Goal: Task Accomplishment & Management: Use online tool/utility

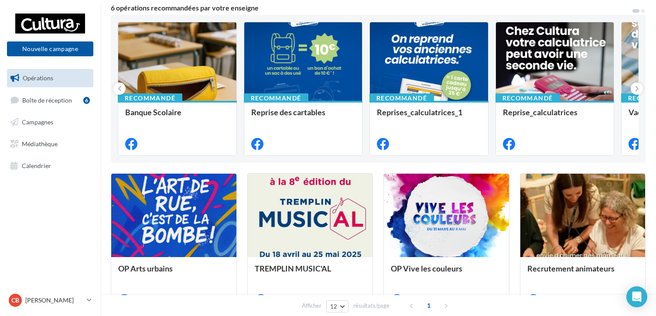
scroll to position [87, 0]
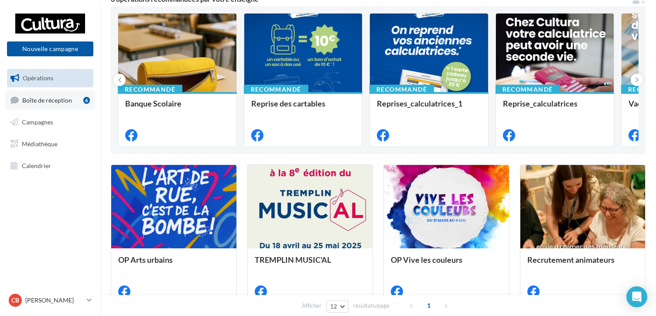
click at [35, 98] on span "Boîte de réception" at bounding box center [47, 99] width 50 height 7
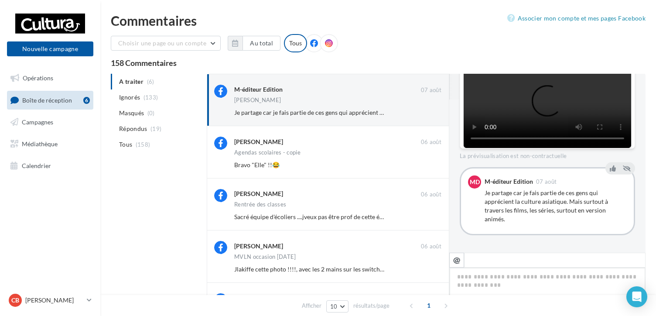
scroll to position [173, 0]
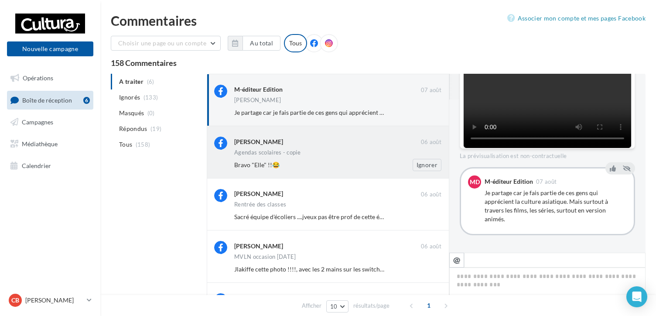
click at [246, 161] on div "Bravo "Elle" !!😂" at bounding box center [309, 165] width 150 height 9
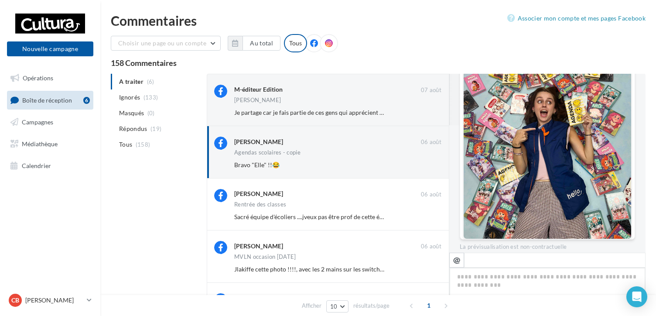
scroll to position [106, 0]
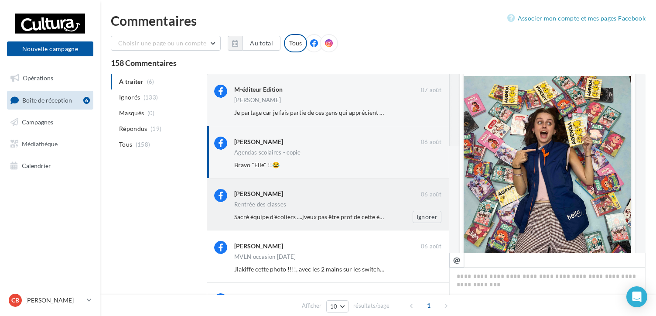
click at [267, 218] on span "Sacré équipe d'écoliers ....jveux pas être prof de cette école ...😂" at bounding box center [318, 216] width 169 height 7
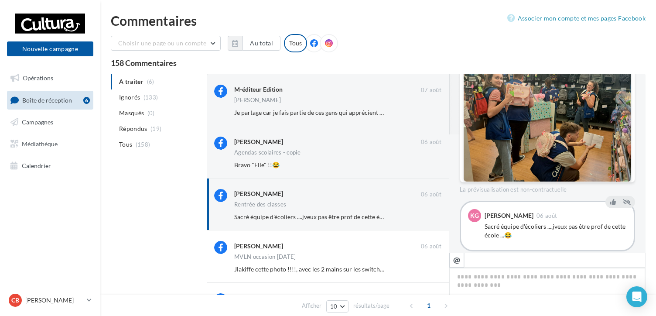
scroll to position [133, 0]
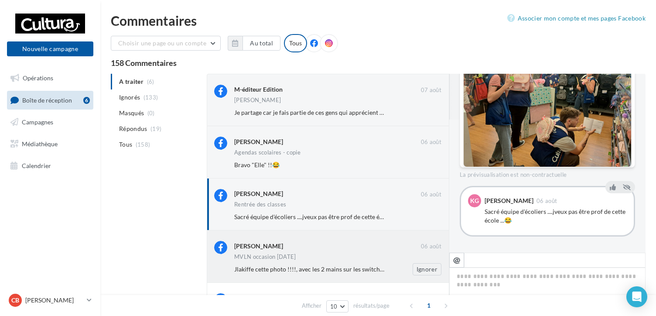
click at [271, 265] on div "Jlakiffe cette photo !!!!, avec les 2 mains sur les switch (fait exprès bien sû…" at bounding box center [309, 269] width 150 height 9
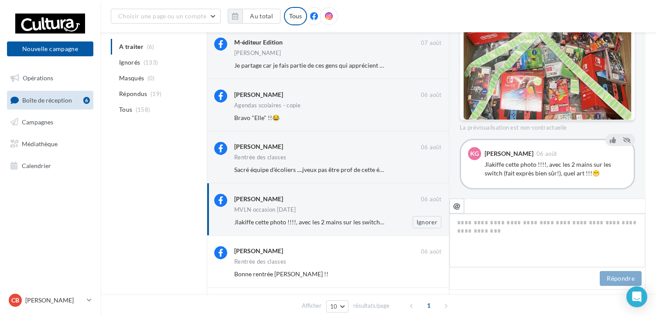
scroll to position [87, 0]
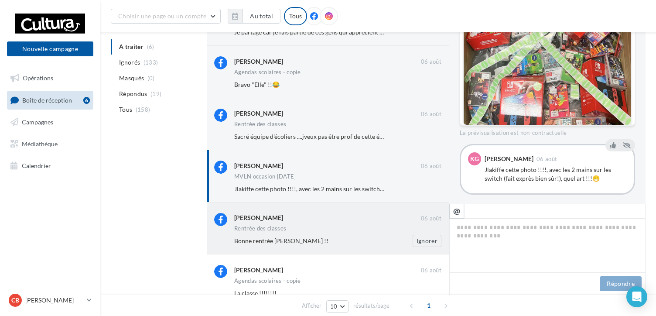
click at [269, 237] on span "Bonne rentrée Séverine !!" at bounding box center [281, 240] width 94 height 7
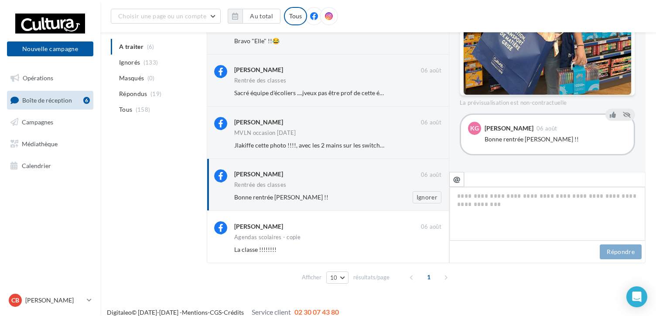
scroll to position [140, 0]
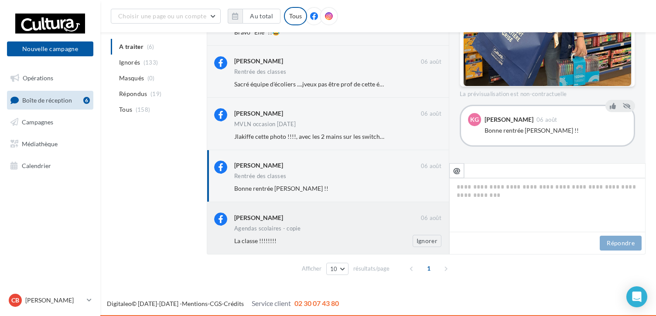
click at [267, 232] on div "Agendas scolaires - copie" at bounding box center [337, 228] width 207 height 7
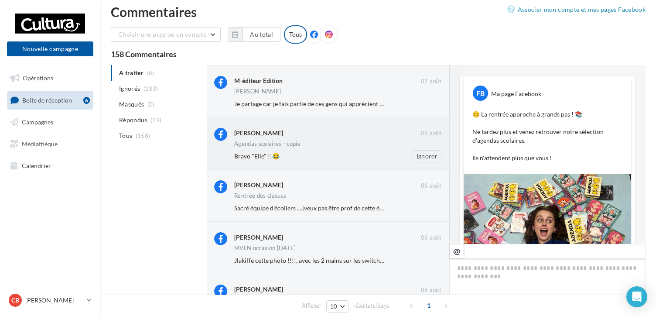
scroll to position [0, 0]
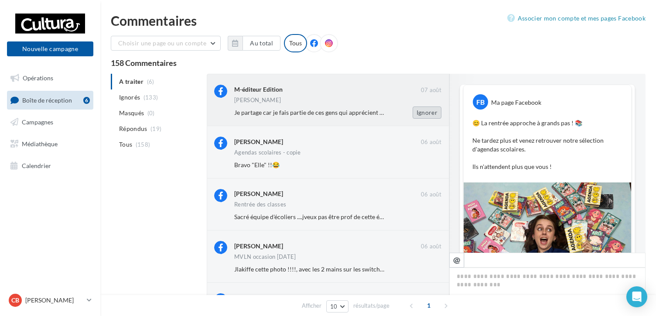
click at [426, 113] on button "Ignorer" at bounding box center [427, 112] width 29 height 12
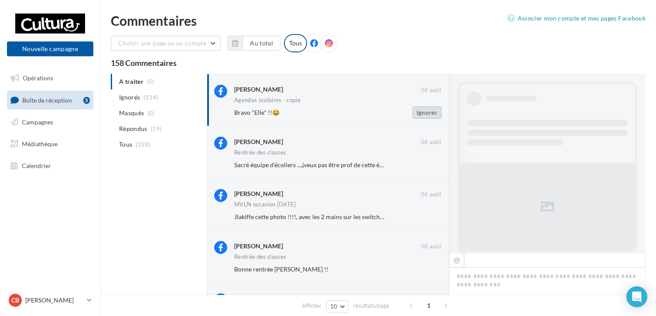
click at [433, 109] on button "Ignorer" at bounding box center [427, 112] width 29 height 12
click at [434, 115] on button "Ignorer" at bounding box center [427, 112] width 29 height 12
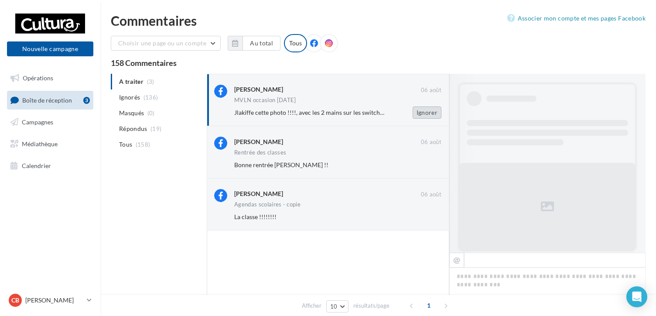
click at [430, 114] on button "Ignorer" at bounding box center [427, 112] width 29 height 12
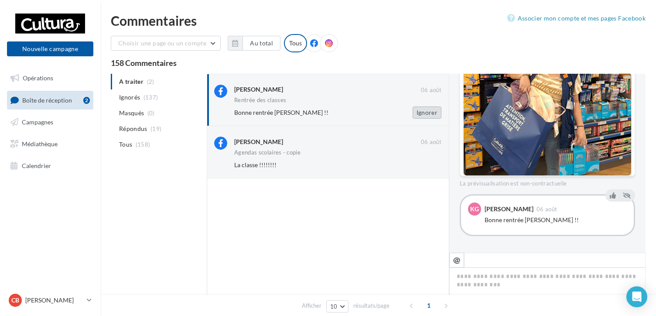
click at [431, 109] on button "Ignorer" at bounding box center [427, 112] width 29 height 12
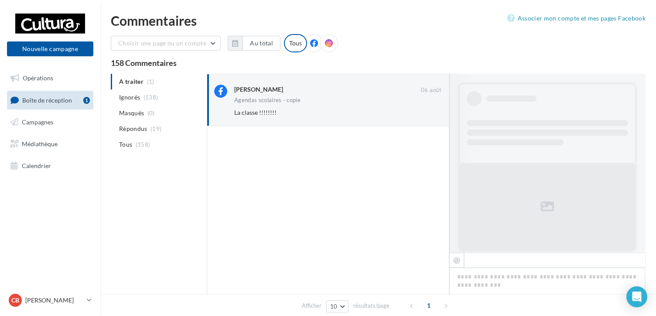
scroll to position [202, 0]
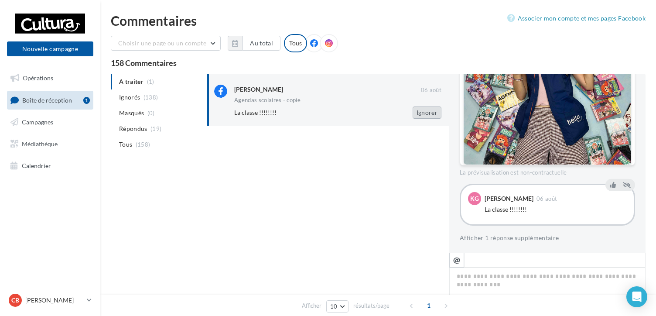
click at [436, 116] on button "Ignorer" at bounding box center [427, 112] width 29 height 12
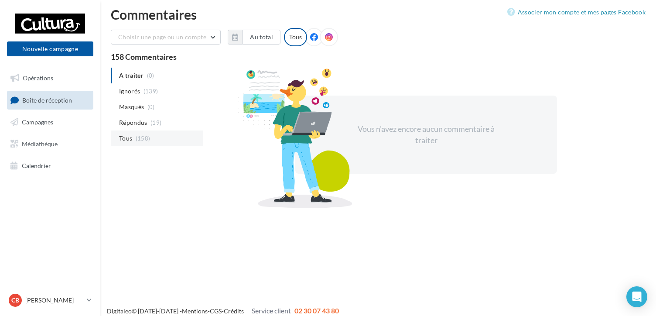
scroll to position [0, 0]
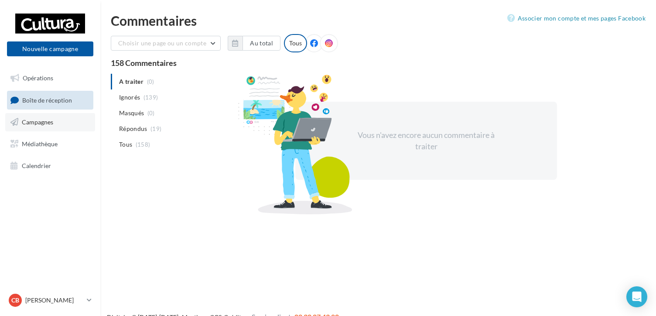
click at [45, 126] on link "Campagnes" at bounding box center [50, 122] width 90 height 18
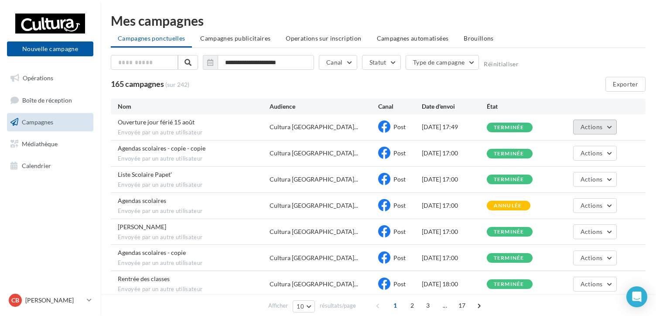
click at [615, 128] on button "Actions" at bounding box center [595, 127] width 44 height 15
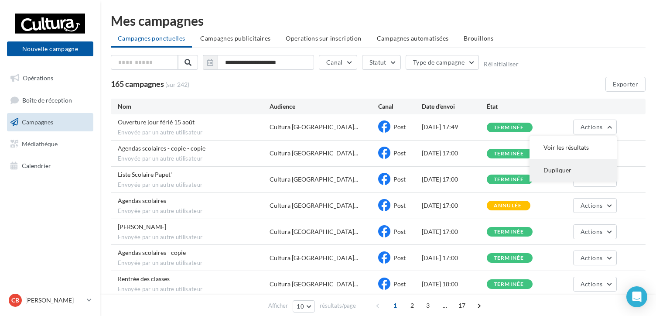
click at [557, 169] on button "Dupliquer" at bounding box center [572, 170] width 87 height 23
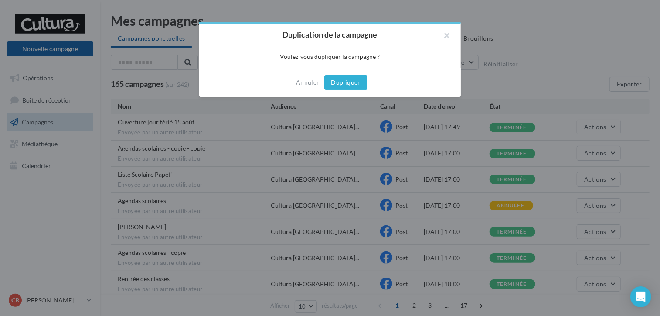
click at [344, 87] on button "Dupliquer" at bounding box center [345, 82] width 43 height 15
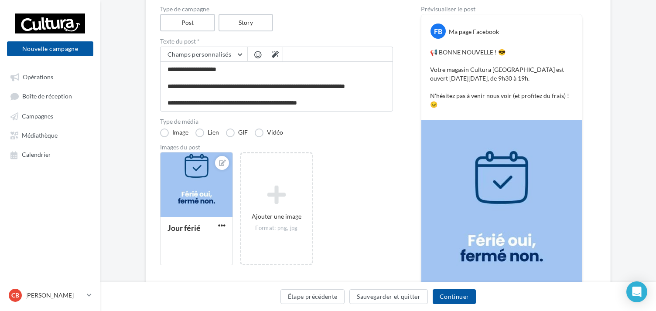
scroll to position [87, 0]
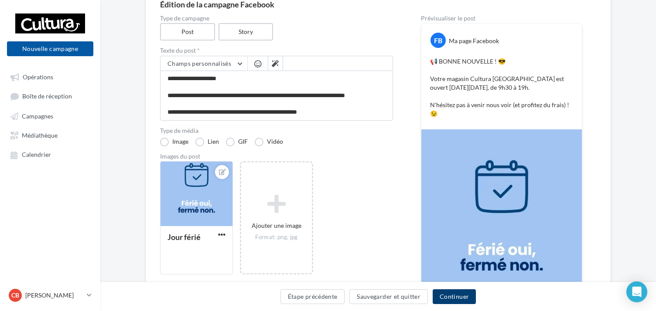
click at [452, 295] on button "Continuer" at bounding box center [454, 297] width 43 height 15
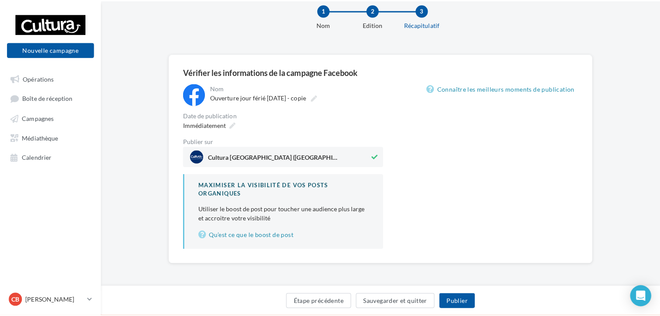
scroll to position [20, 0]
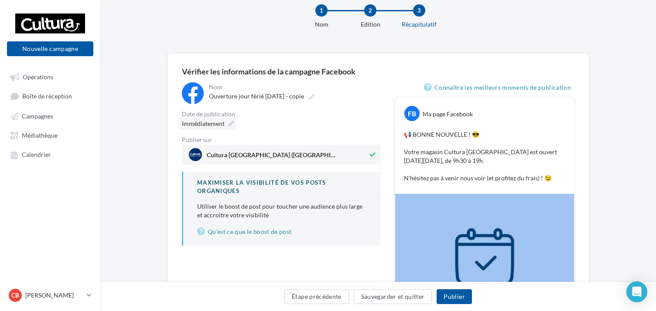
click at [219, 122] on span "Immédiatement" at bounding box center [203, 123] width 43 height 7
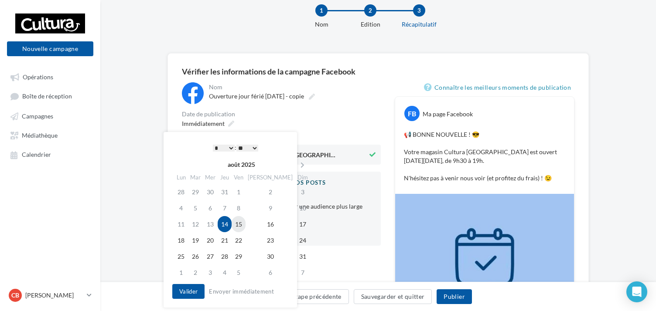
click at [245, 227] on td "15" at bounding box center [239, 224] width 14 height 16
click at [227, 148] on select "* * * * * * * * * * ** ** ** ** ** ** ** ** ** ** ** ** ** **" at bounding box center [224, 148] width 22 height 7
click at [252, 149] on select "** ** ** ** ** **" at bounding box center [247, 148] width 22 height 7
click at [196, 290] on button "Valider" at bounding box center [188, 291] width 32 height 15
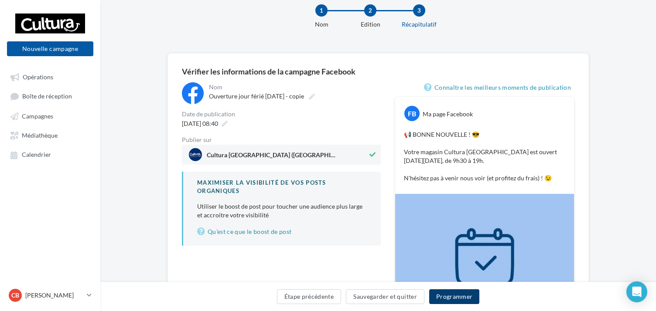
click at [449, 300] on button "Programmer" at bounding box center [454, 297] width 51 height 15
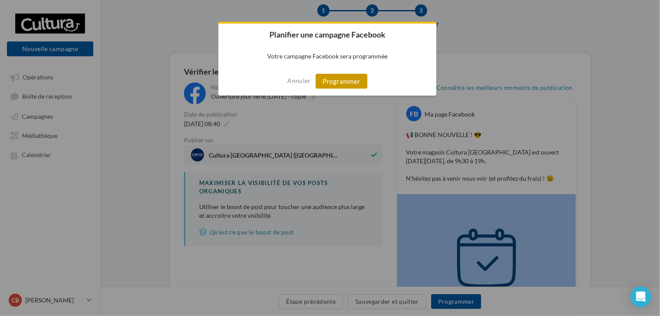
click at [334, 82] on button "Programmer" at bounding box center [342, 81] width 52 height 15
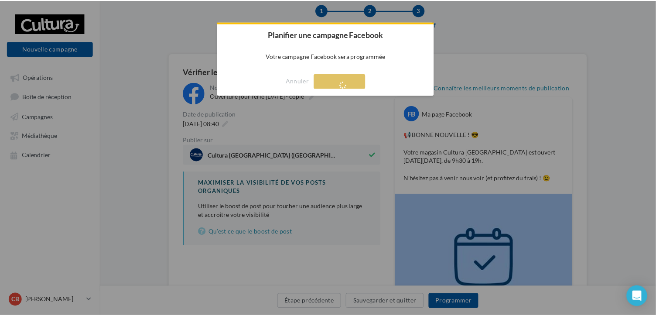
scroll to position [14, 0]
